Goal: Information Seeking & Learning: Learn about a topic

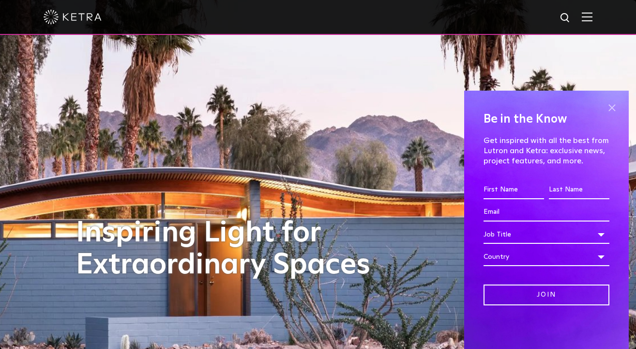
click at [617, 103] on span at bounding box center [612, 107] width 15 height 15
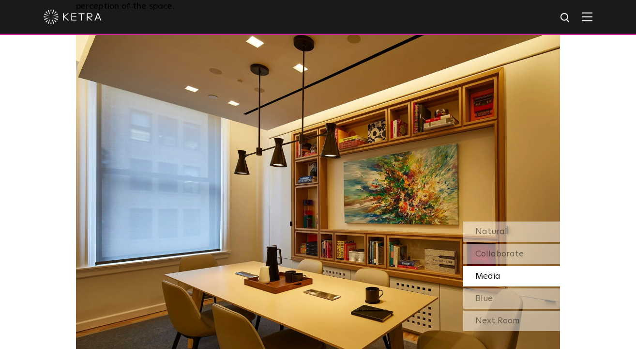
scroll to position [820, 0]
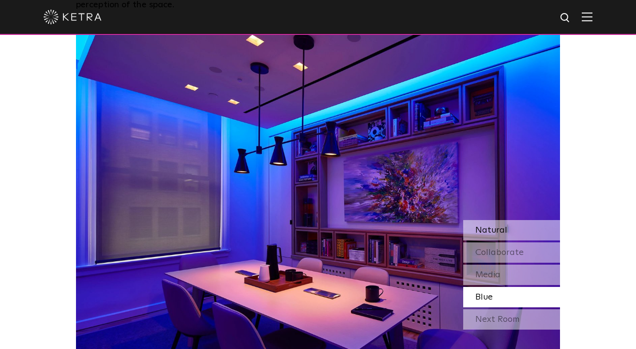
click at [495, 226] on span "Natural" at bounding box center [492, 230] width 32 height 9
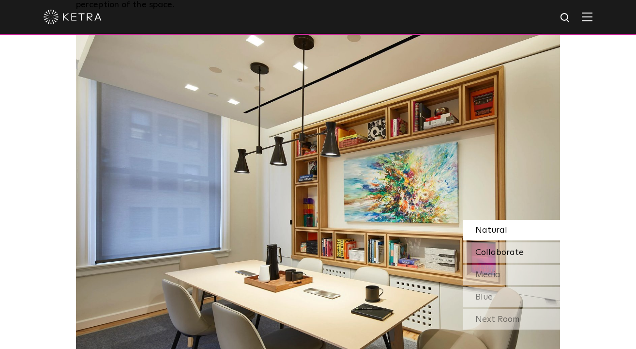
click at [497, 248] on span "Collaborate" at bounding box center [500, 252] width 48 height 9
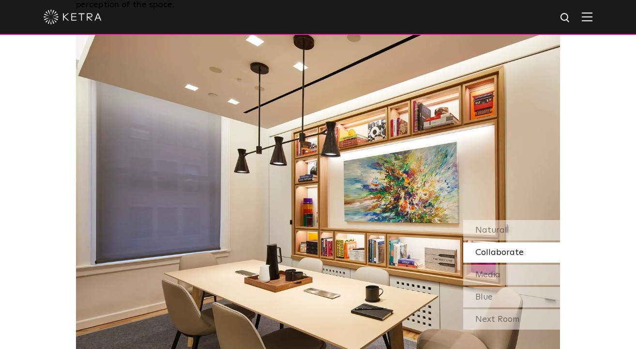
click at [497, 248] on span "Collaborate" at bounding box center [500, 252] width 48 height 9
click at [507, 264] on div "Media" at bounding box center [512, 274] width 97 height 20
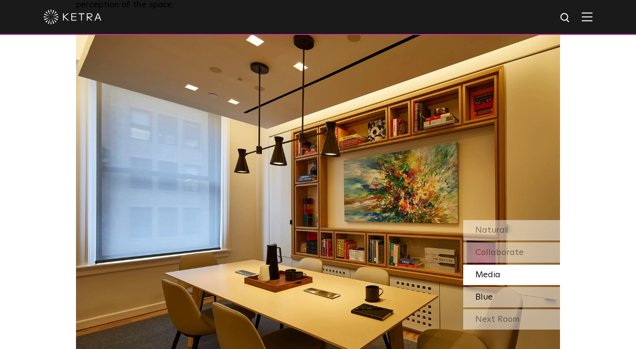
click at [526, 287] on div "Blue" at bounding box center [512, 297] width 97 height 20
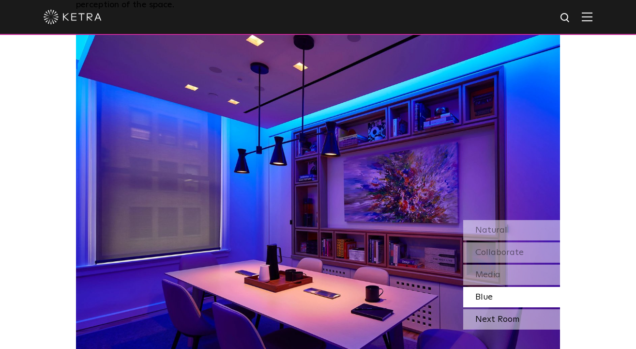
click at [527, 309] on div "Next Room" at bounding box center [512, 319] width 97 height 20
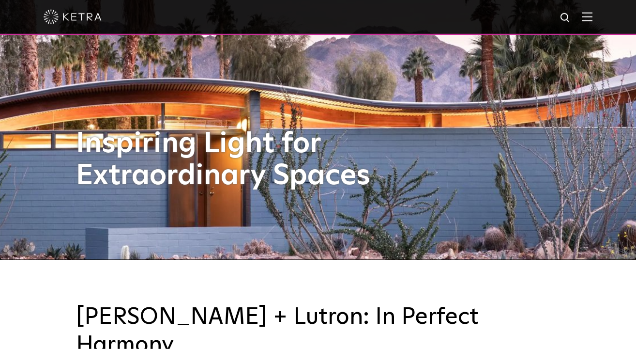
scroll to position [0, 0]
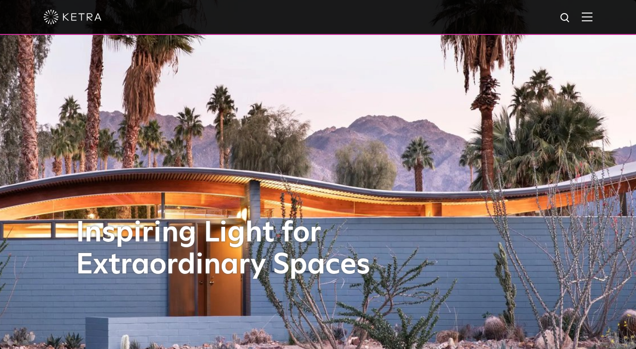
click at [581, 13] on div at bounding box center [318, 17] width 549 height 34
click at [587, 18] on img at bounding box center [587, 16] width 11 height 9
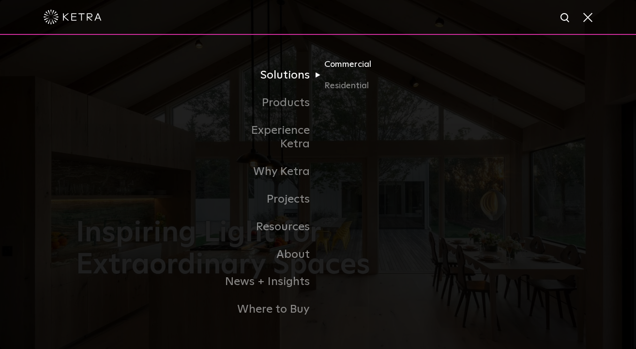
click at [329, 77] on link "Commercial" at bounding box center [371, 68] width 93 height 21
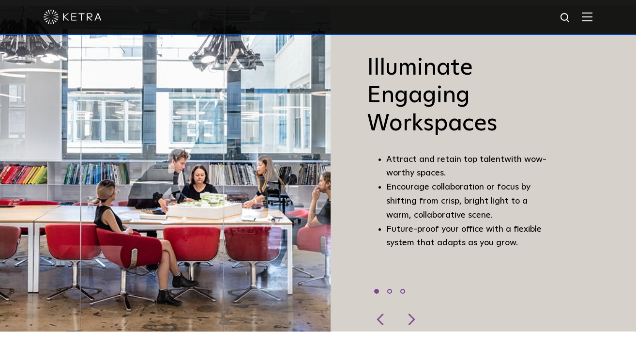
scroll to position [659, 0]
click at [420, 308] on div at bounding box center [410, 319] width 29 height 24
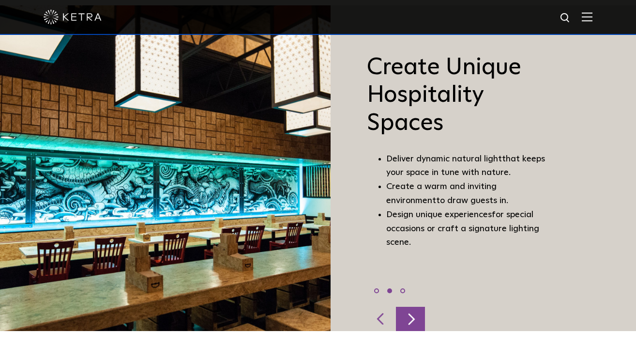
click at [420, 308] on div at bounding box center [410, 319] width 29 height 24
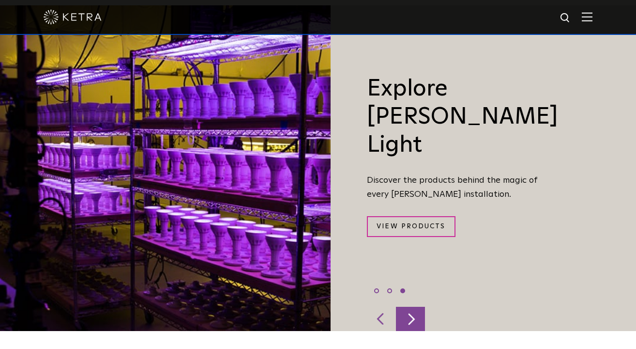
click at [420, 308] on div at bounding box center [410, 319] width 29 height 24
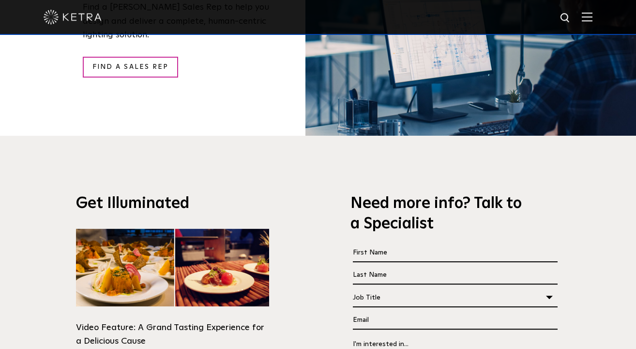
scroll to position [1537, 0]
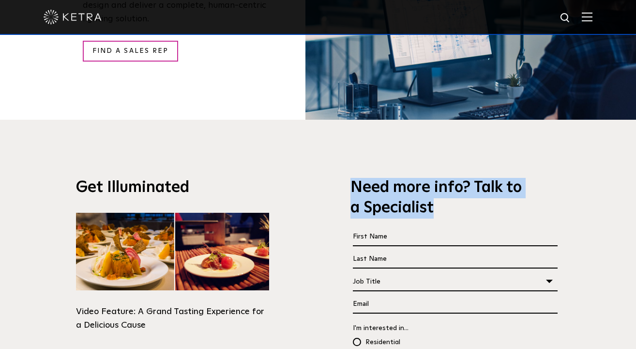
drag, startPoint x: 350, startPoint y: 148, endPoint x: 439, endPoint y: 173, distance: 92.7
click at [439, 173] on div "Need more info? Talk to a Specialist First Name * Last name * I'm a * Job Title…" at bounding box center [455, 295] width 225 height 350
copy h3 "Need more info? Talk to a Specialist"
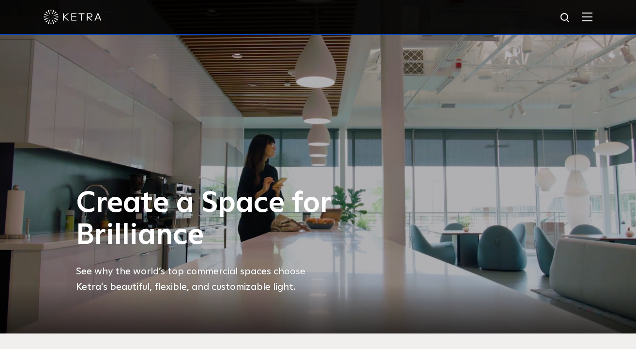
scroll to position [16, 0]
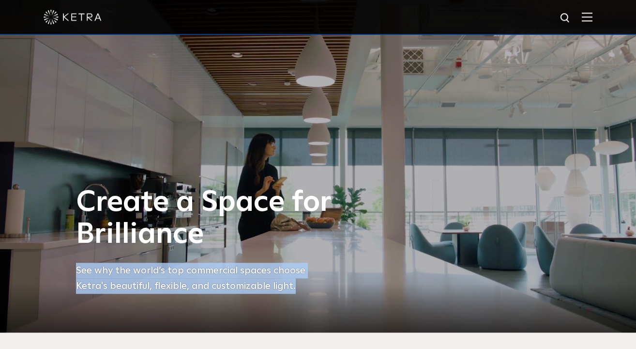
drag, startPoint x: 77, startPoint y: 275, endPoint x: 299, endPoint y: 286, distance: 222.6
click at [299, 286] on p "See why the world’s top commercial spaces choose Ketra's beautiful, flexible, a…" at bounding box center [204, 278] width 257 height 31
copy p "See why the world’s top commercial spaces choose Ketra's beautiful, flexible, a…"
